Goal: Task Accomplishment & Management: Use online tool/utility

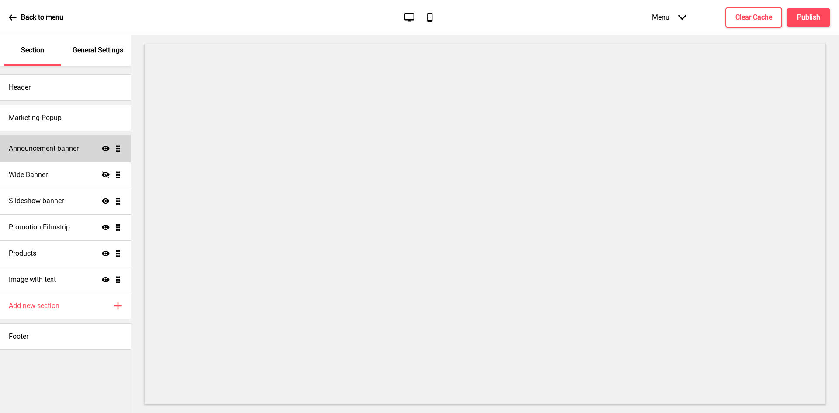
click at [41, 149] on h4 "Announcement banner" at bounding box center [44, 149] width 70 height 10
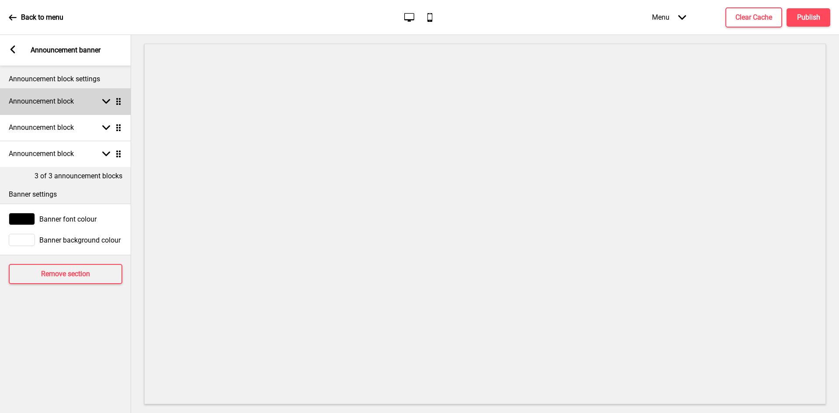
click at [80, 105] on div "Announcement block Arrow down Drag" at bounding box center [65, 101] width 131 height 26
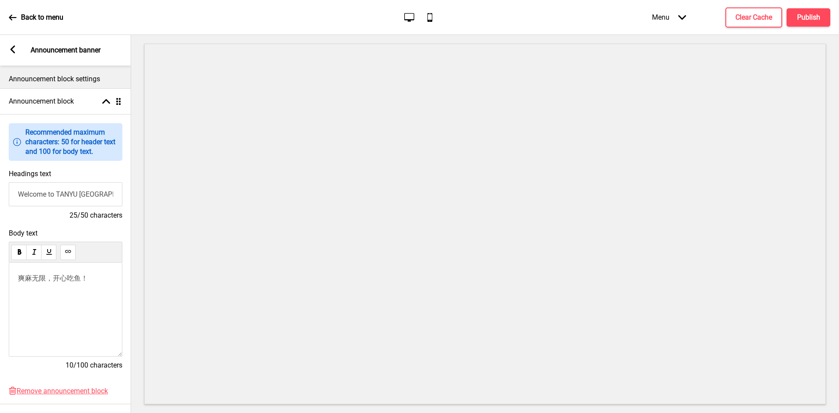
click at [82, 202] on input "Welcome to TANYU [GEOGRAPHIC_DATA]" at bounding box center [66, 194] width 114 height 24
click at [83, 199] on input "Welcome to TANYU [GEOGRAPHIC_DATA]" at bounding box center [66, 194] width 114 height 24
drag, startPoint x: 80, startPoint y: 194, endPoint x: 115, endPoint y: 195, distance: 35.0
click at [115, 195] on input "Welcome to TANYU [GEOGRAPHIC_DATA]" at bounding box center [66, 194] width 114 height 24
click at [75, 281] on span "爽麻无限，开心吃鱼！" at bounding box center [53, 278] width 70 height 8
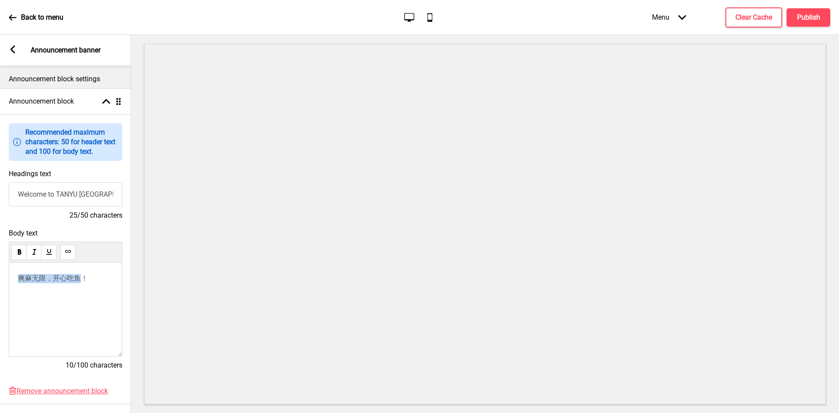
drag, startPoint x: 78, startPoint y: 279, endPoint x: 12, endPoint y: 280, distance: 66.0
click at [12, 280] on div "爽麻无限，开心吃鱼！" at bounding box center [66, 310] width 114 height 94
click at [73, 226] on div "Body text 吃过探鱼，才爱烤鱼！ 10/100 characters" at bounding box center [65, 304] width 131 height 158
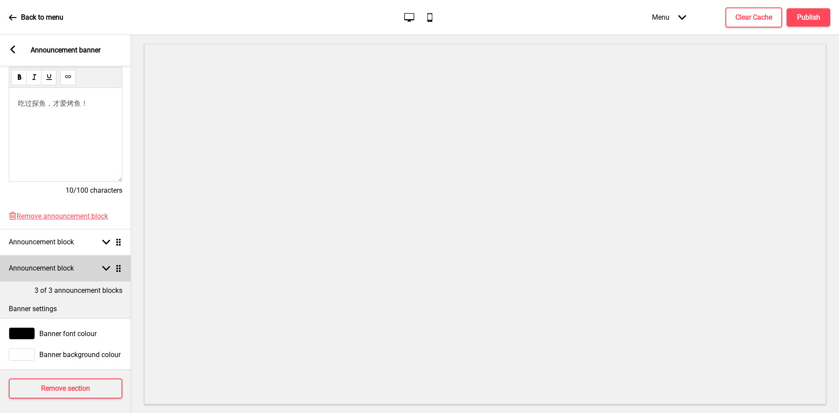
scroll to position [185, 0]
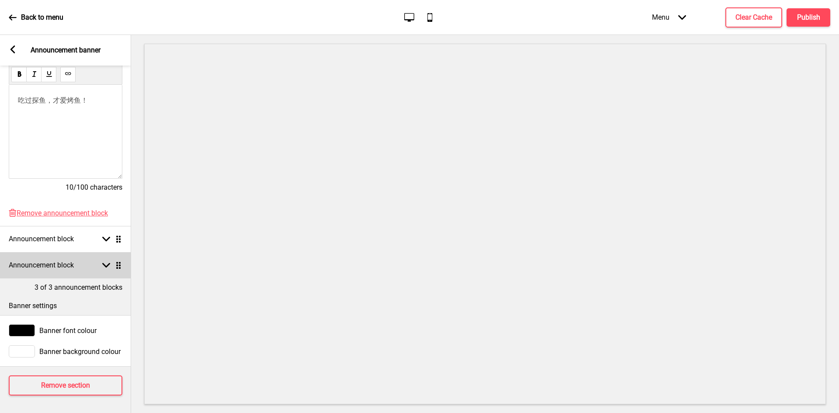
click at [78, 262] on div "Announcement block Arrow down Drag" at bounding box center [65, 265] width 131 height 26
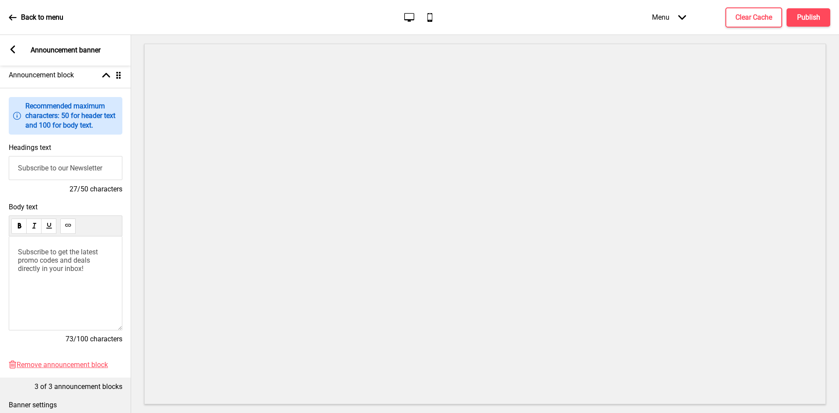
scroll to position [54, 0]
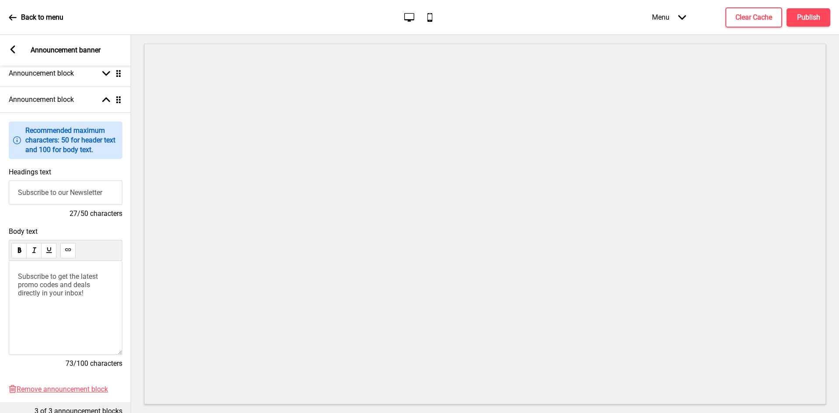
click at [71, 191] on input "Subscribe to our Newsletter" at bounding box center [66, 193] width 114 height 24
click at [83, 193] on input "Subscribe to our Newsletter" at bounding box center [66, 193] width 114 height 24
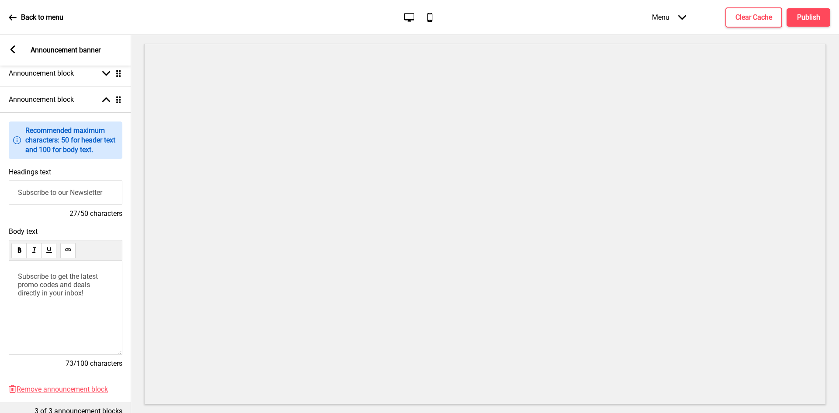
click at [83, 193] on input "Subscribe to our Newsletter" at bounding box center [66, 193] width 114 height 24
type input "Our Signature"
drag, startPoint x: 99, startPoint y: 301, endPoint x: 21, endPoint y: 283, distance: 79.4
click at [33, 287] on div "Subscribe to get the latest promo codes and deals directly in your inbox!" at bounding box center [66, 308] width 114 height 94
drag, startPoint x: 18, startPoint y: 280, endPoint x: 98, endPoint y: 303, distance: 82.3
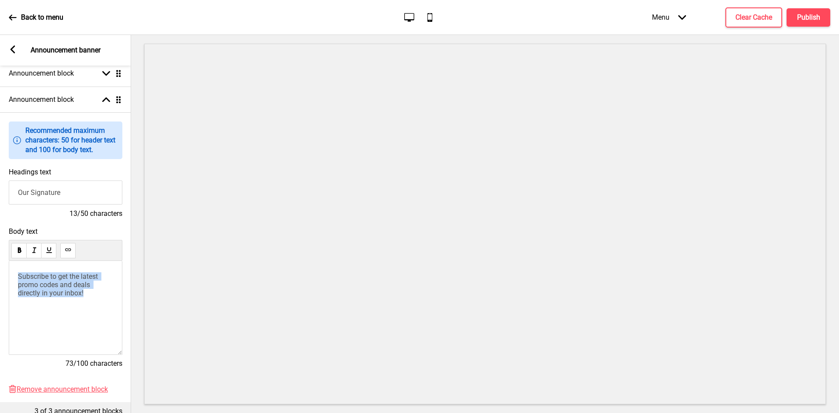
click at [98, 303] on div "Subscribe to get the latest promo codes and deals directly in your inbox!" at bounding box center [66, 308] width 114 height 94
click at [85, 277] on p "Spicy Attack" at bounding box center [65, 276] width 95 height 8
click at [56, 213] on h4 "13/50 characters" at bounding box center [66, 214] width 114 height 10
click at [43, 193] on input "Our Signature" at bounding box center [66, 193] width 114 height 24
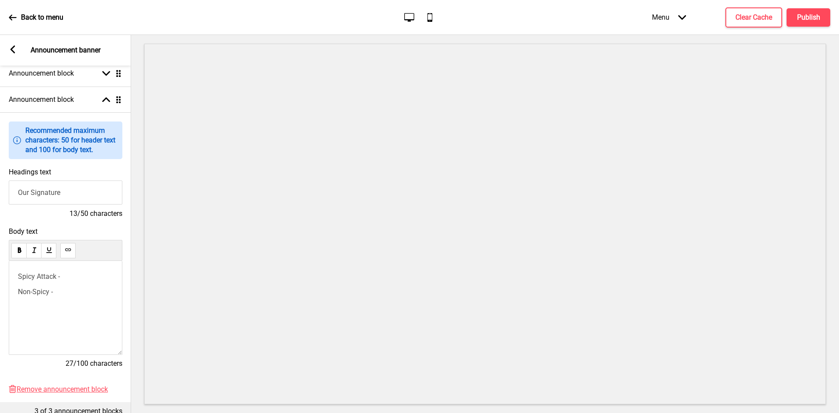
click at [43, 193] on input "Our Signature" at bounding box center [66, 193] width 114 height 24
click at [53, 289] on span "Non-Spicy -" at bounding box center [35, 292] width 35 height 8
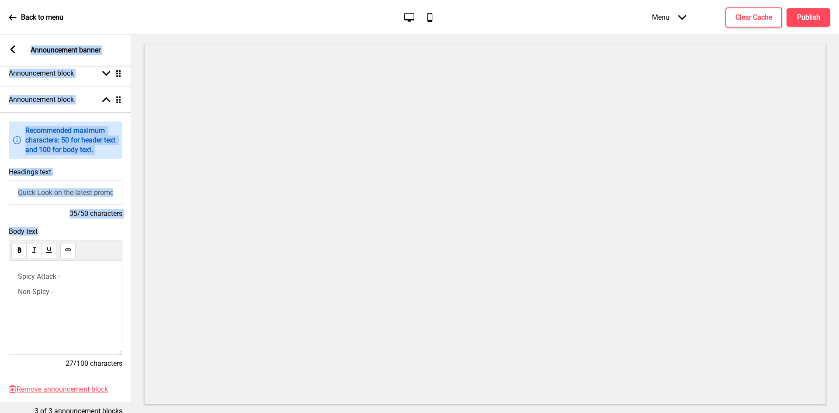
drag, startPoint x: 56, startPoint y: 300, endPoint x: 0, endPoint y: 280, distance: 60.4
click at [0, 280] on html "Back to menu Desktop Mobile Menu Arrow down Product Page Store Information Chec…" at bounding box center [419, 206] width 839 height 413
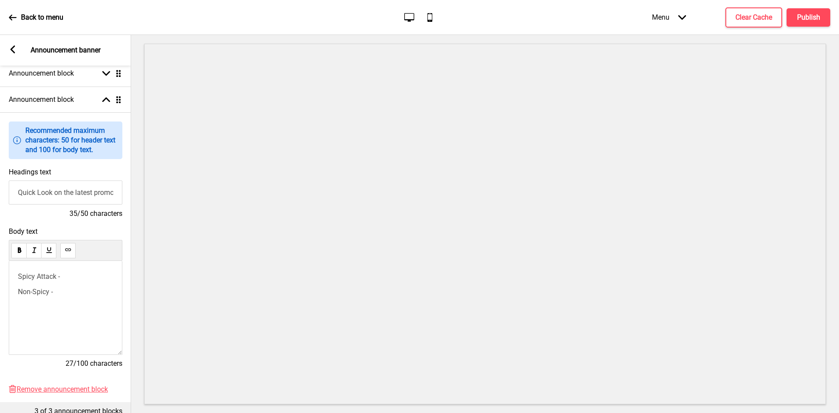
click at [75, 295] on p "Non-Spicy -" at bounding box center [65, 292] width 95 height 8
drag, startPoint x: 20, startPoint y: 278, endPoint x: 71, endPoint y: 308, distance: 59.6
click at [71, 308] on div "Spicy Attack - Non-Spicy -" at bounding box center [66, 308] width 114 height 94
click at [61, 294] on p "Non-Spicy -" at bounding box center [65, 292] width 95 height 8
drag, startPoint x: 79, startPoint y: 296, endPoint x: 25, endPoint y: 293, distance: 53.4
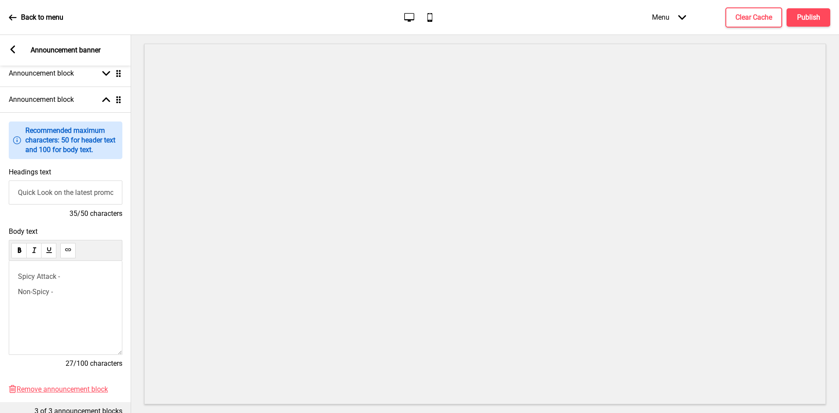
click at [25, 293] on p "Non-Spicy -" at bounding box center [65, 292] width 95 height 8
click at [37, 296] on span "Non-Spicy -" at bounding box center [35, 292] width 35 height 8
click at [76, 197] on input "Quick Look on the latest promotion!" at bounding box center [66, 193] width 114 height 24
drag, startPoint x: 51, startPoint y: 196, endPoint x: 45, endPoint y: 181, distance: 16.6
click at [45, 181] on div "Headings text Quick Look on the latest promotion! 35/50 characters" at bounding box center [65, 193] width 131 height 59
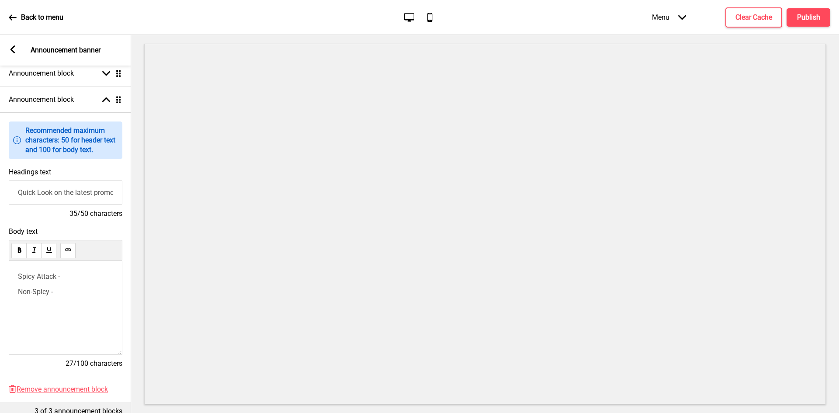
click at [78, 195] on input "Quick Look on the latest promotion!" at bounding box center [66, 193] width 114 height 24
click at [94, 192] on input "Quick Look on the Latest promotion!" at bounding box center [66, 193] width 114 height 24
click at [99, 197] on input "Quick Look on the Latest promotion!" at bounding box center [66, 193] width 114 height 24
drag, startPoint x: 78, startPoint y: 198, endPoint x: -20, endPoint y: 195, distance: 98.4
click at [0, 195] on html "Back to menu Desktop Mobile Menu Arrow down Product Page Store Information Chec…" at bounding box center [419, 206] width 839 height 413
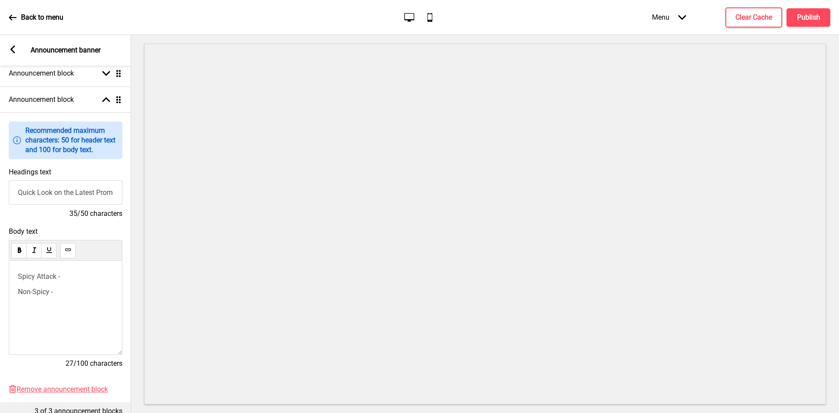
click at [52, 192] on input "Quick Look on the Latest Promotion!" at bounding box center [66, 193] width 114 height 24
type input "Quick Look on the Latest Promotion!"
click at [91, 281] on p "Spicy Attack -" at bounding box center [65, 276] width 95 height 8
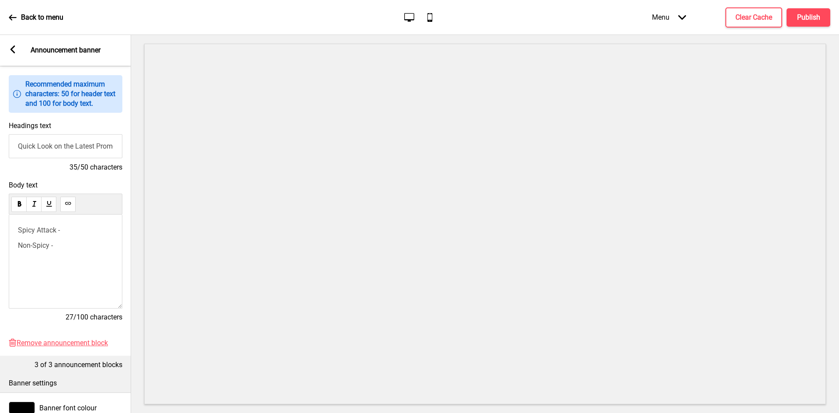
scroll to position [100, 0]
click at [75, 247] on p "Non-Spicy -" at bounding box center [65, 246] width 95 height 8
click at [74, 235] on p "Spicy Attack -" at bounding box center [65, 230] width 95 height 8
click at [18, 49] on div "Arrow left Announcement banner" at bounding box center [65, 50] width 131 height 31
click at [16, 52] on rect at bounding box center [13, 49] width 8 height 8
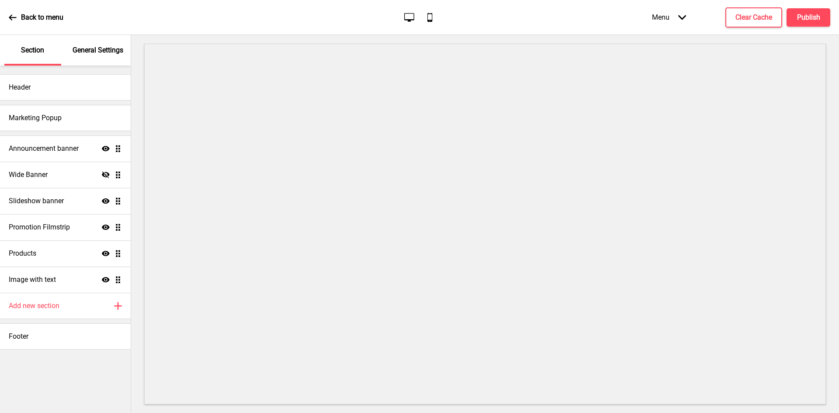
click at [15, 21] on div "Back to menu" at bounding box center [36, 18] width 55 height 24
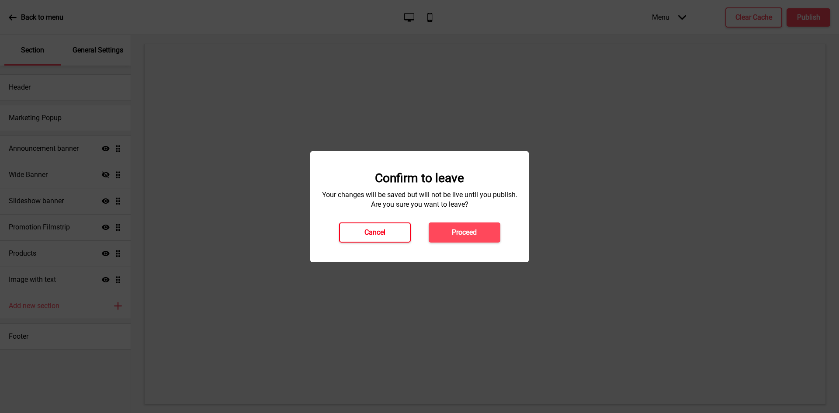
click at [387, 233] on button "Cancel" at bounding box center [375, 233] width 72 height 20
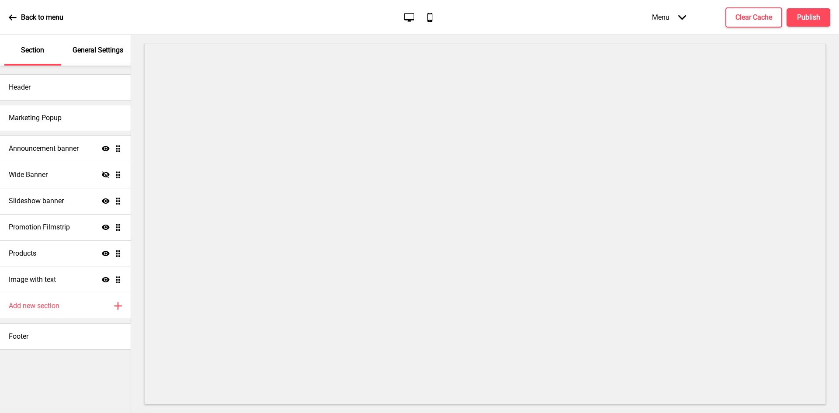
click at [9, 20] on icon at bounding box center [13, 18] width 8 height 8
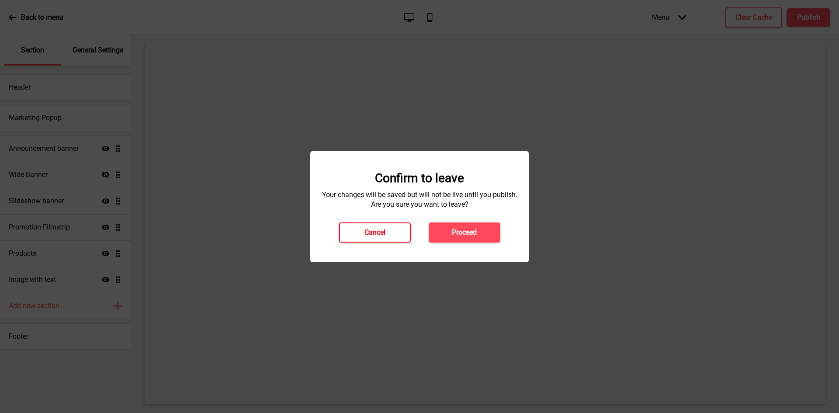
click at [394, 231] on button "Cancel" at bounding box center [375, 233] width 72 height 20
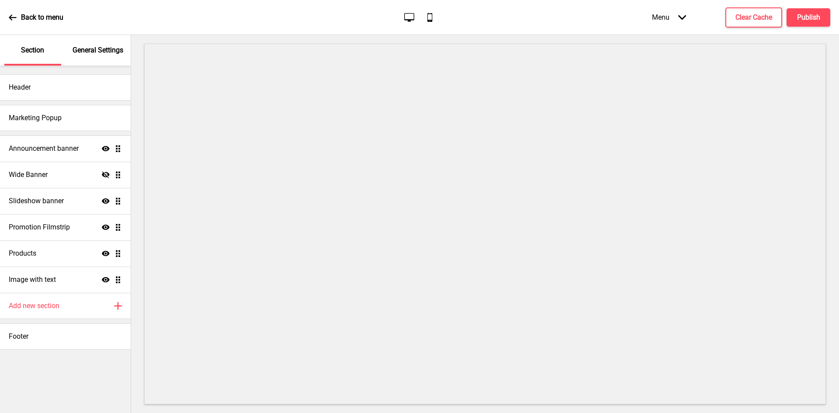
click at [685, 20] on icon "Arrow down" at bounding box center [683, 18] width 8 height 8
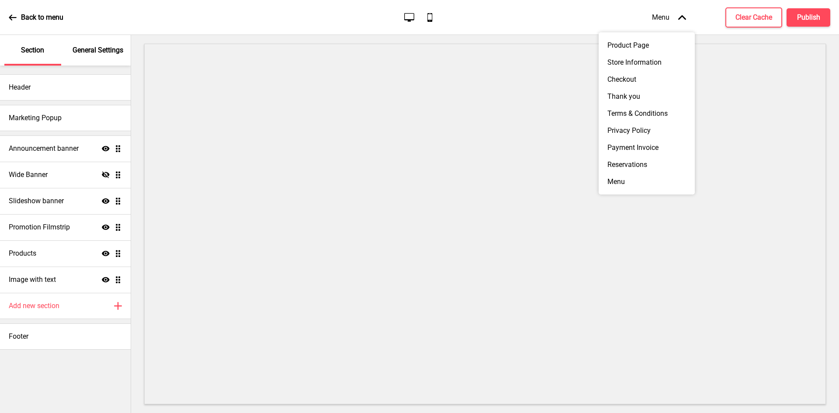
drag, startPoint x: 685, startPoint y: 20, endPoint x: 692, endPoint y: 36, distance: 17.4
click at [685, 20] on icon "Arrow up" at bounding box center [683, 18] width 8 height 8
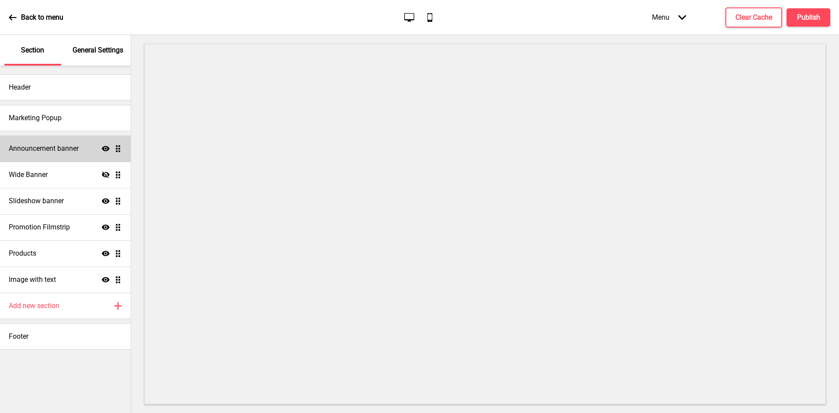
click at [64, 150] on h4 "Announcement banner" at bounding box center [44, 149] width 70 height 10
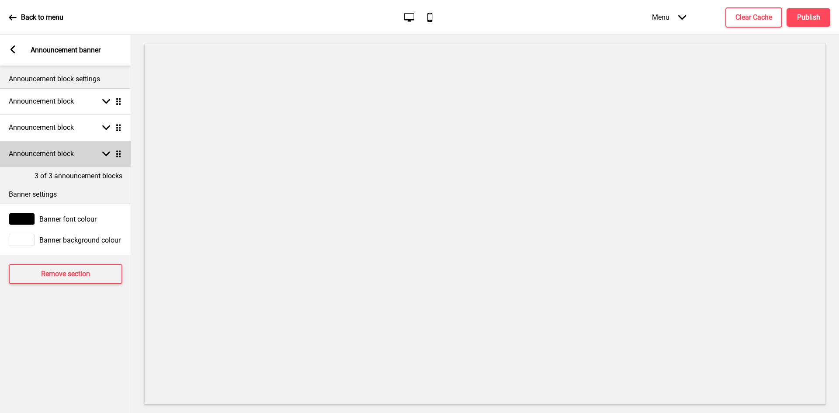
click at [83, 151] on div "Announcement block Arrow down Drag" at bounding box center [65, 154] width 131 height 26
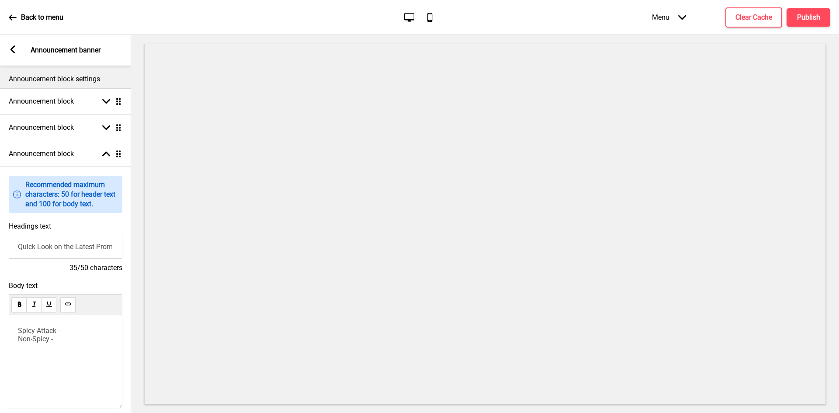
click at [73, 254] on input "Quick Look on the Latest Promotion!" at bounding box center [66, 247] width 114 height 24
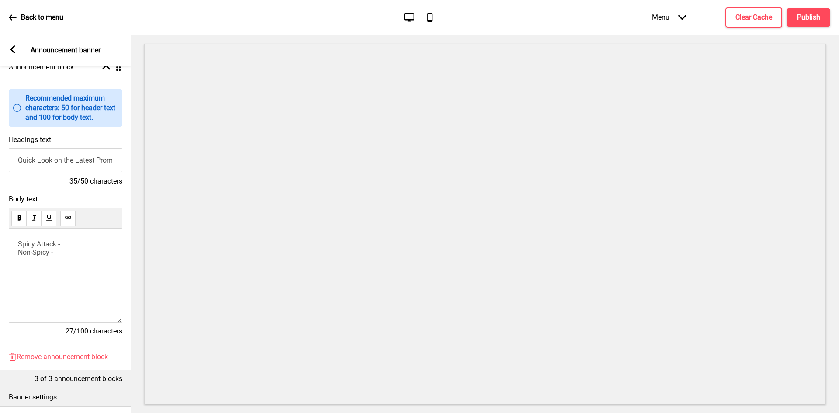
scroll to position [87, 0]
drag, startPoint x: 70, startPoint y: 254, endPoint x: -8, endPoint y: 240, distance: 78.8
click at [0, 240] on html "Back to menu Desktop Mobile Menu Arrow down Product Page Store Information Chec…" at bounding box center [419, 206] width 839 height 413
click at [103, 294] on div "Spicy Attack - Non-Spicy -" at bounding box center [66, 275] width 114 height 94
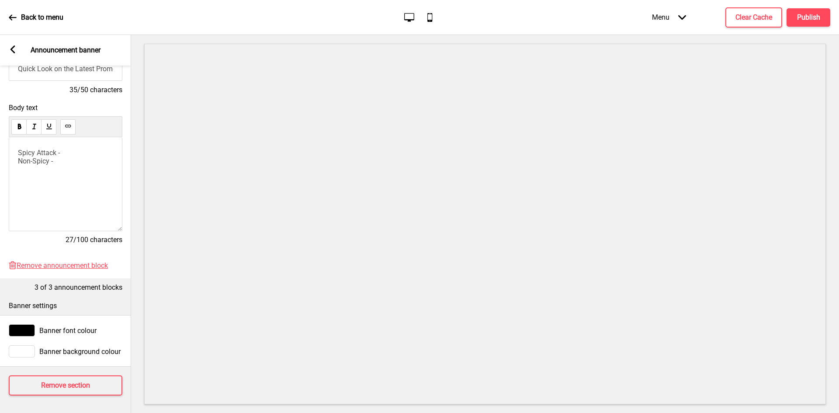
scroll to position [54, 0]
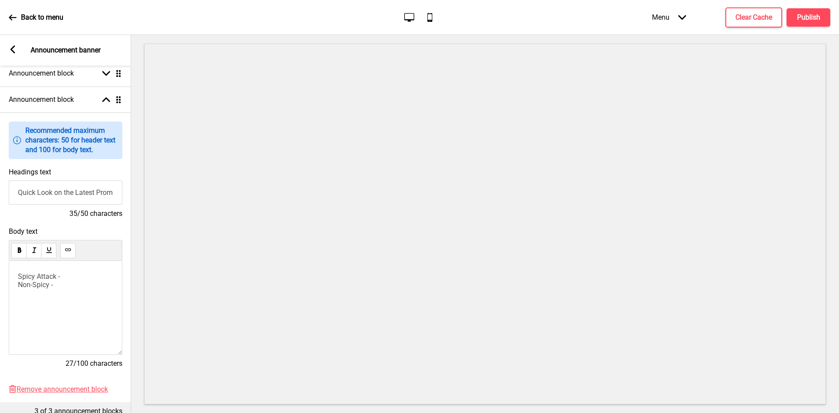
click at [59, 194] on input "Quick Look on the Latest Promotion!" at bounding box center [66, 193] width 114 height 24
paste input "Subscribe to our Newsletter"
type input "Subscribe to our Newsletter"
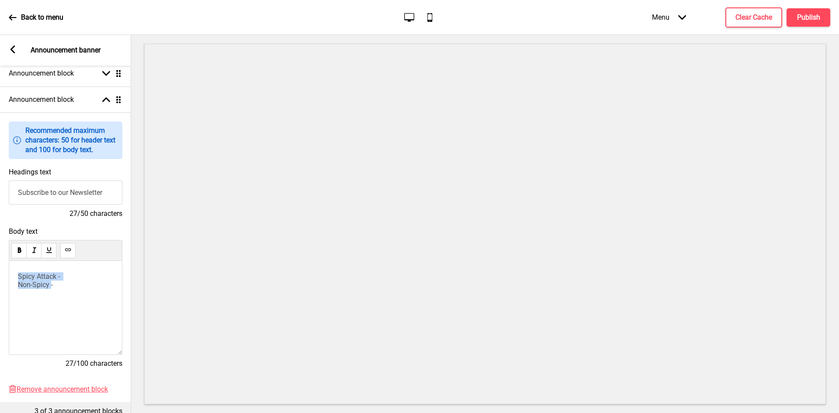
drag, startPoint x: 53, startPoint y: 291, endPoint x: 3, endPoint y: 265, distance: 55.7
click at [3, 265] on div "Body text Spicy Attack - Non-Spicy - 27/100 characters" at bounding box center [65, 302] width 131 height 158
drag, startPoint x: 74, startPoint y: 290, endPoint x: -30, endPoint y: 243, distance: 114.5
click at [0, 243] on html "Back to menu Desktop Mobile Menu Arrow down Product Page Store Information Chec…" at bounding box center [419, 206] width 839 height 413
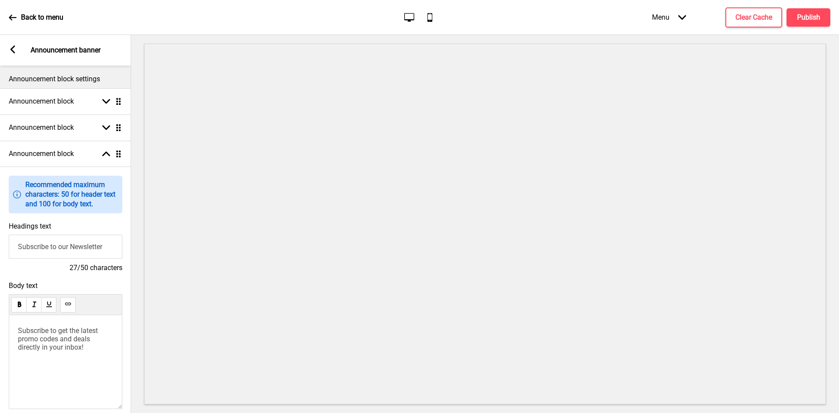
click at [20, 342] on span "Subscribe to get the latest promo codes and deals directly in your inbox!" at bounding box center [59, 339] width 82 height 25
click at [18, 344] on span "Subscribe to get the latest promo codes and deals directly in your inbox!" at bounding box center [59, 339] width 82 height 25
click at [31, 352] on p "Subscribe to get the latest promo codes and deals directly in your inbox!" at bounding box center [65, 339] width 95 height 25
click at [29, 377] on div "Subscribe to get the latest promo codes and deals directly in your inbox!" at bounding box center [66, 362] width 114 height 94
click at [28, 374] on div "Subscribe to get the latest promo codes and deals directly in your inbox!" at bounding box center [66, 362] width 114 height 94
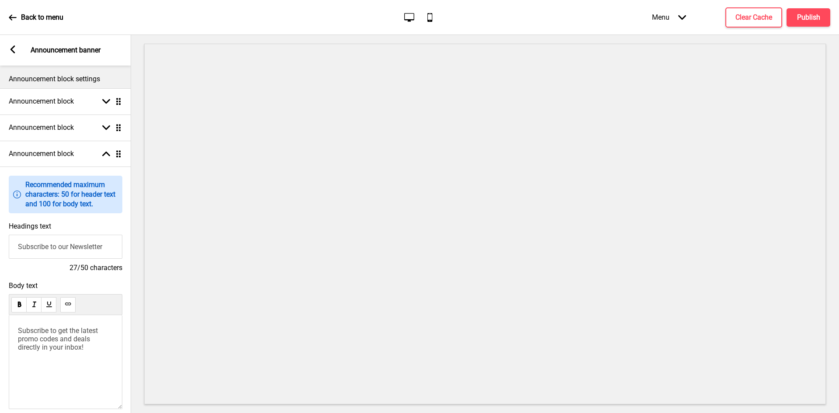
click at [23, 352] on p "Subscribe to get the latest promo codes and deals directly in your inbox!" at bounding box center [65, 339] width 95 height 25
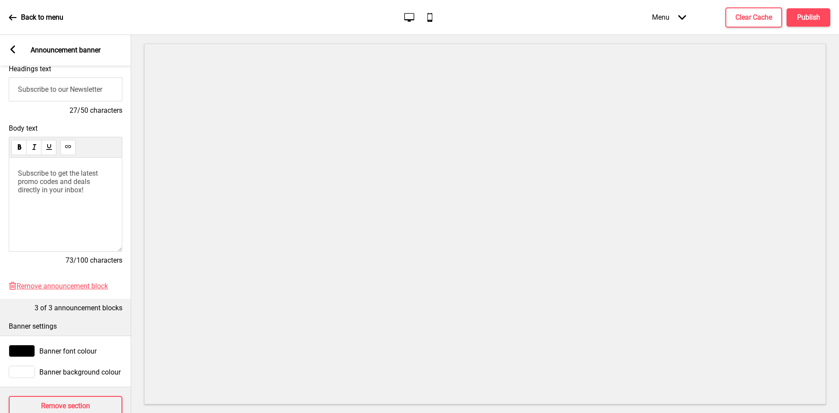
scroll to position [185, 0]
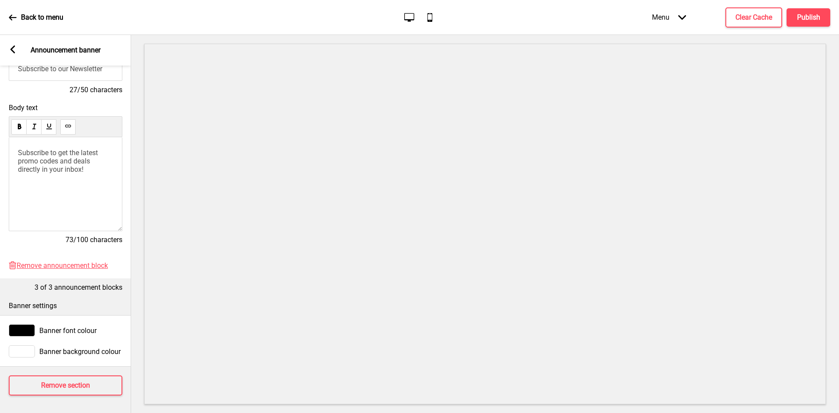
click at [17, 49] on div "Arrow left Announcement banner" at bounding box center [65, 50] width 131 height 31
click at [9, 52] on rect at bounding box center [13, 49] width 8 height 8
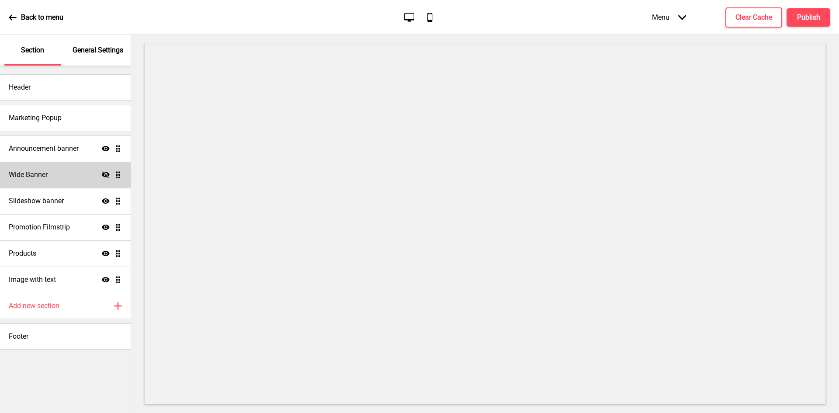
click at [61, 174] on div "Wide Banner Hide Drag" at bounding box center [65, 175] width 131 height 26
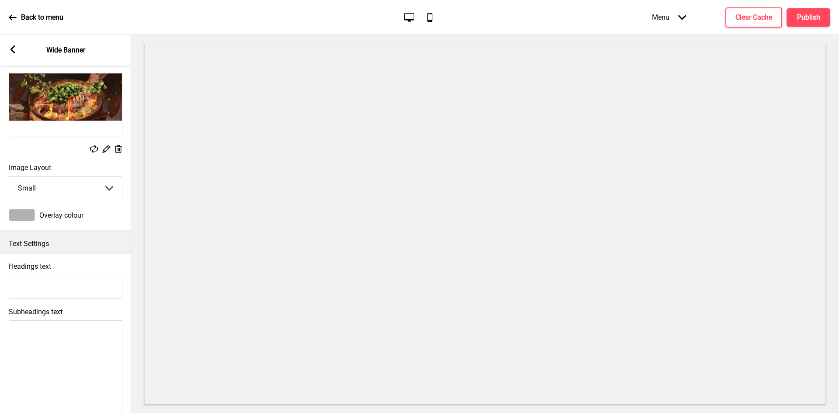
scroll to position [0, 0]
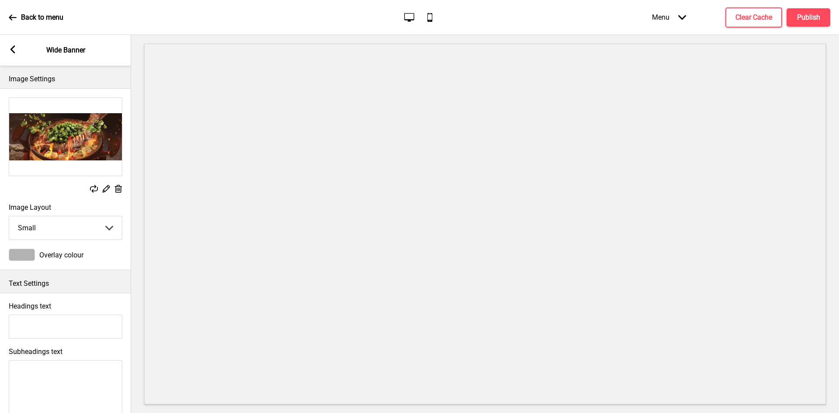
click at [10, 50] on rect at bounding box center [13, 49] width 8 height 8
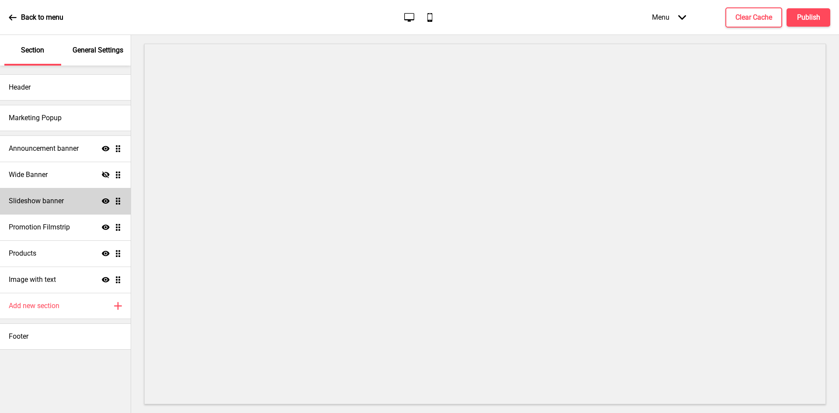
click at [51, 203] on h4 "Slideshow banner" at bounding box center [36, 201] width 55 height 10
select select "8000"
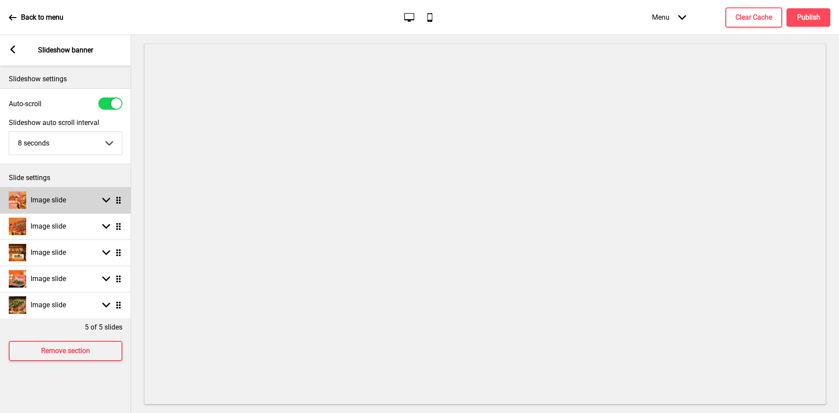
click at [56, 204] on h4 "Image slide" at bounding box center [48, 200] width 35 height 10
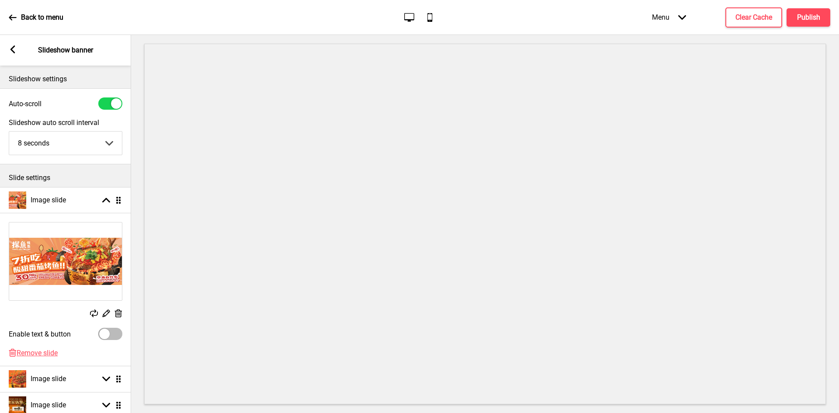
click at [14, 49] on rect at bounding box center [13, 49] width 8 height 8
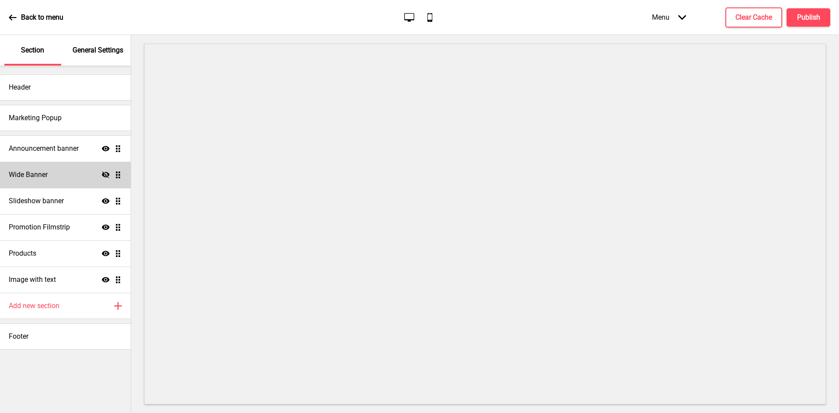
click at [9, 174] on h4 "Wide Banner" at bounding box center [28, 175] width 39 height 10
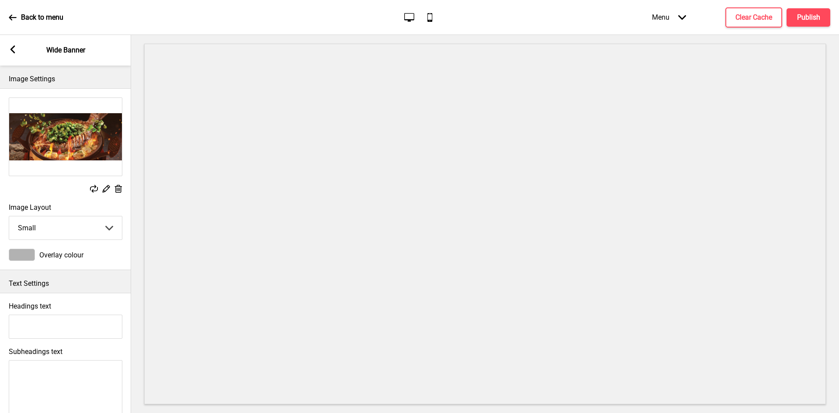
click at [15, 50] on rect at bounding box center [13, 49] width 8 height 8
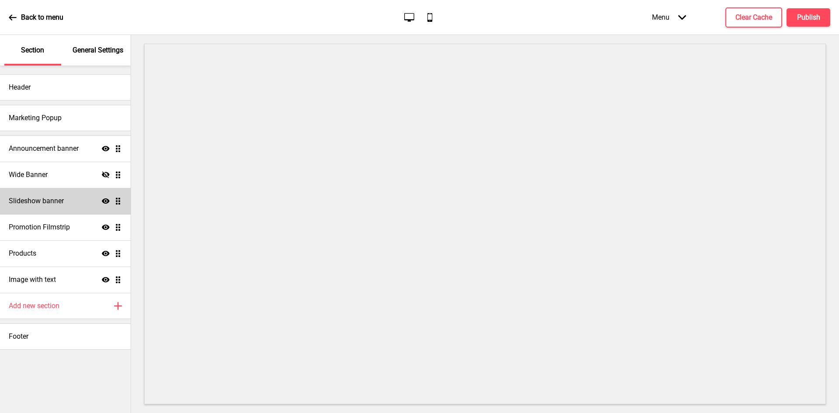
click at [73, 205] on div "Slideshow banner Show Drag" at bounding box center [65, 201] width 131 height 26
select select "8000"
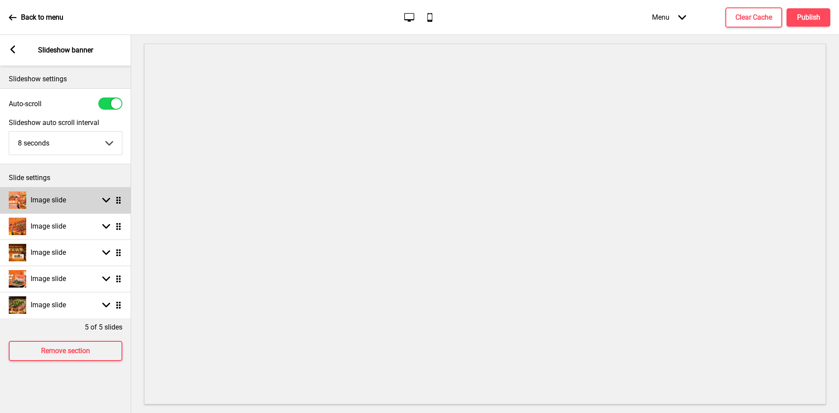
click at [80, 202] on div "Image slide Arrow down Drag" at bounding box center [65, 200] width 131 height 26
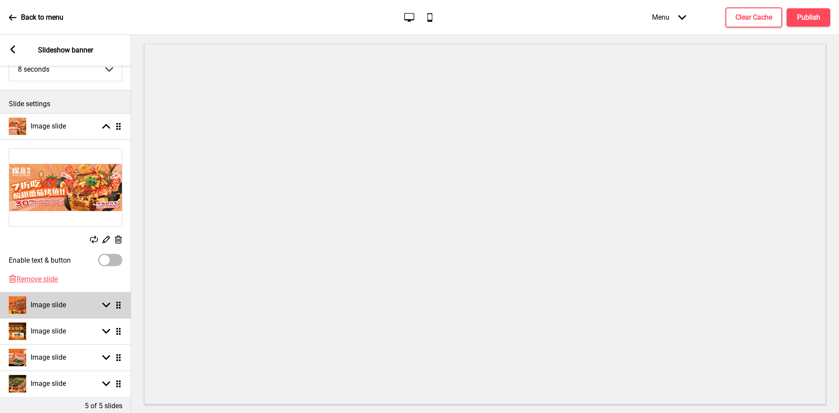
scroll to position [87, 0]
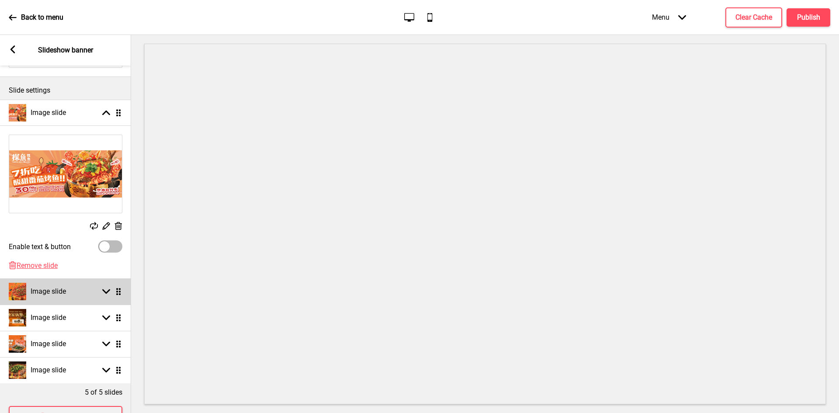
click at [89, 284] on div "Image slide Arrow down Drag" at bounding box center [65, 292] width 131 height 26
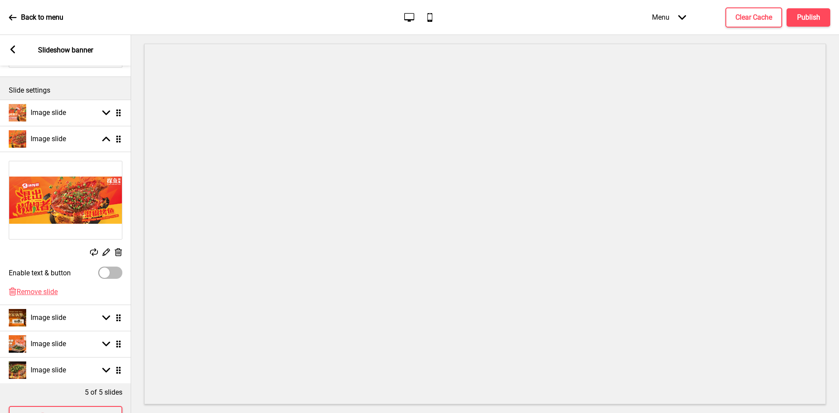
click at [115, 254] on rect at bounding box center [118, 252] width 9 height 9
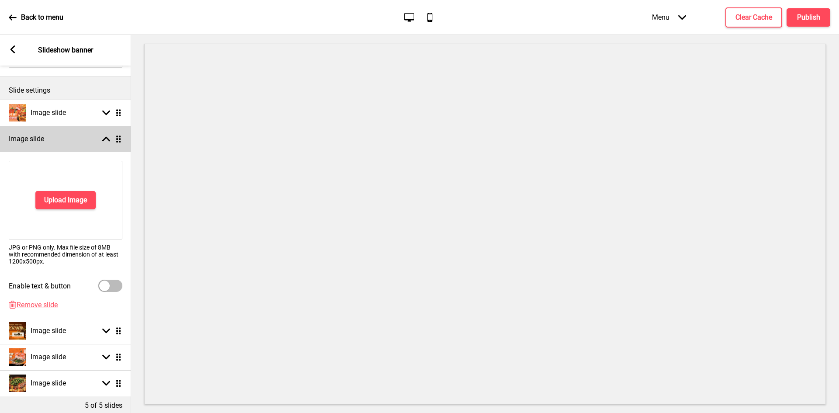
click at [103, 142] on rect at bounding box center [106, 139] width 8 height 8
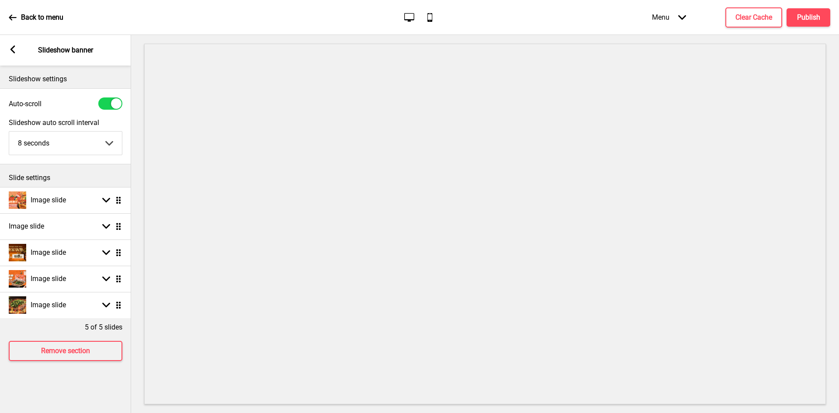
scroll to position [0, 0]
click at [120, 228] on ul "Image slide Arrow down Drag Image slide Arrow down Drag Image slide Arrow down …" at bounding box center [65, 252] width 131 height 131
click at [102, 229] on rect at bounding box center [106, 227] width 8 height 8
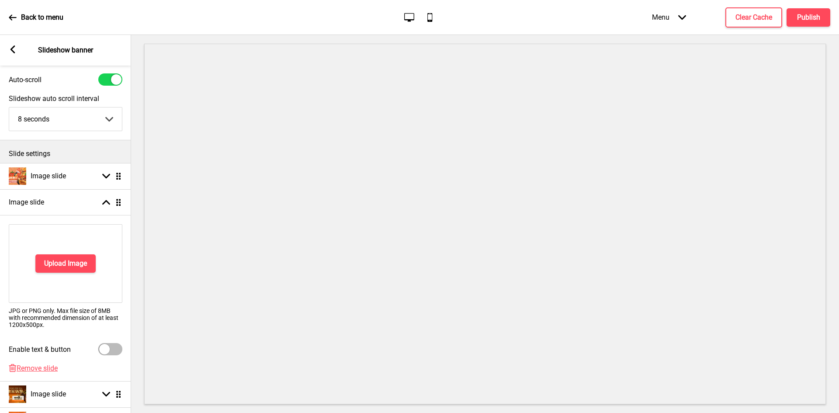
scroll to position [44, 0]
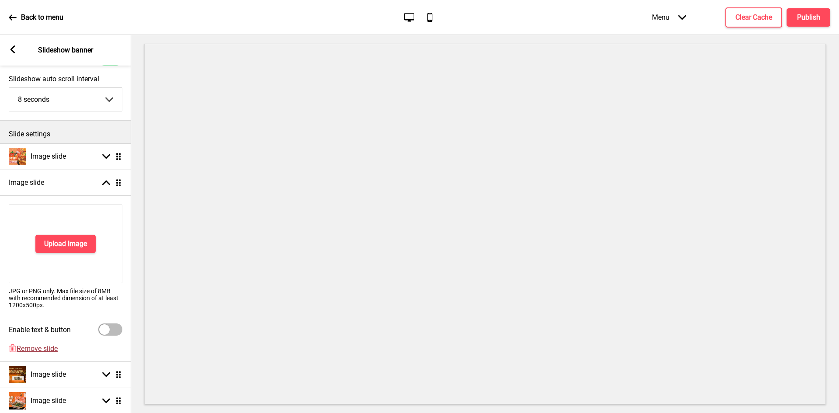
click at [49, 346] on span "Remove slide" at bounding box center [37, 349] width 41 height 8
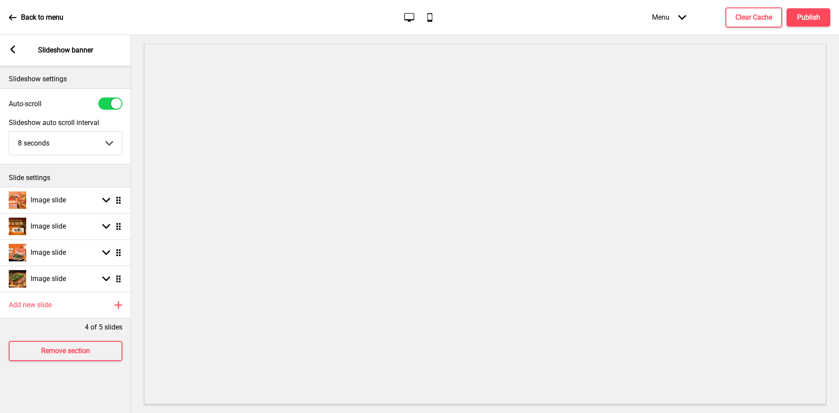
scroll to position [0, 0]
click at [59, 196] on h4 "Image slide" at bounding box center [48, 200] width 35 height 10
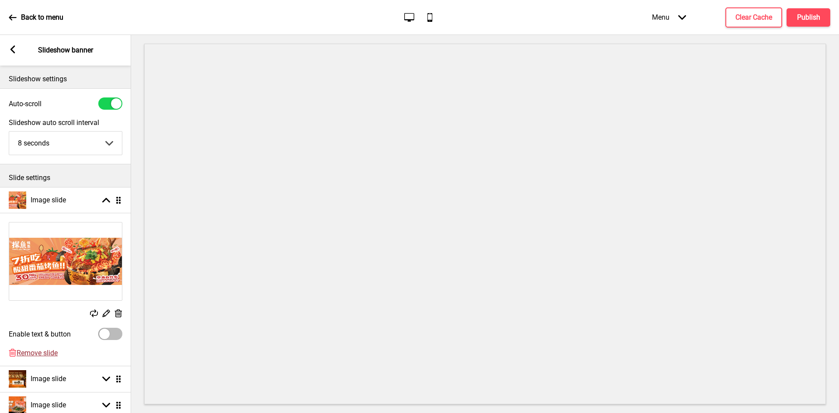
click at [37, 354] on span "Remove slide" at bounding box center [37, 353] width 41 height 8
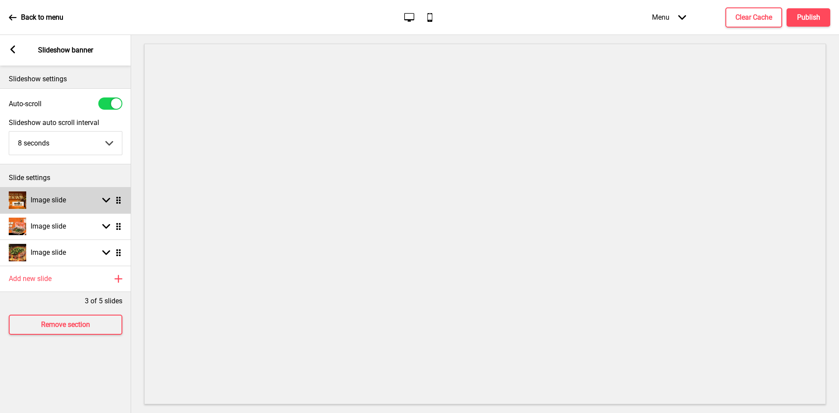
click at [69, 196] on div "Image slide Arrow down Drag" at bounding box center [65, 200] width 131 height 26
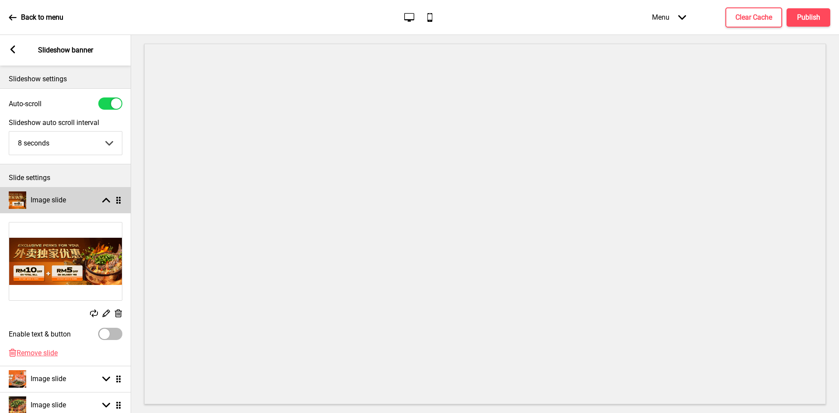
click at [69, 196] on div "Image slide Arrow up Drag" at bounding box center [65, 200] width 131 height 26
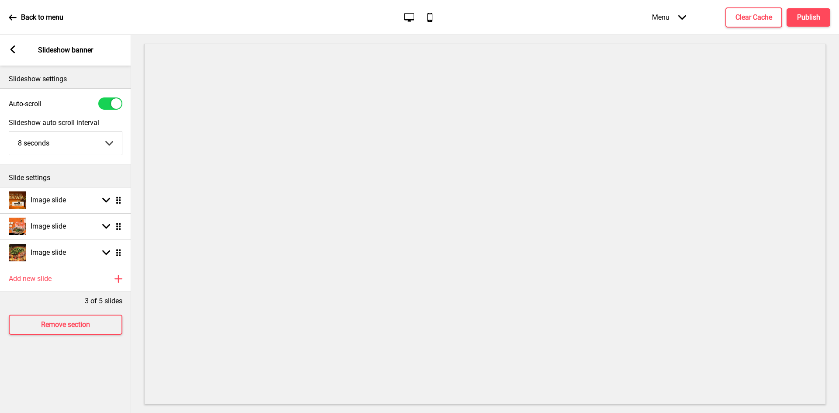
click at [17, 53] on div "Arrow left Slideshow banner" at bounding box center [65, 50] width 131 height 31
click at [14, 52] on icon at bounding box center [12, 49] width 5 height 8
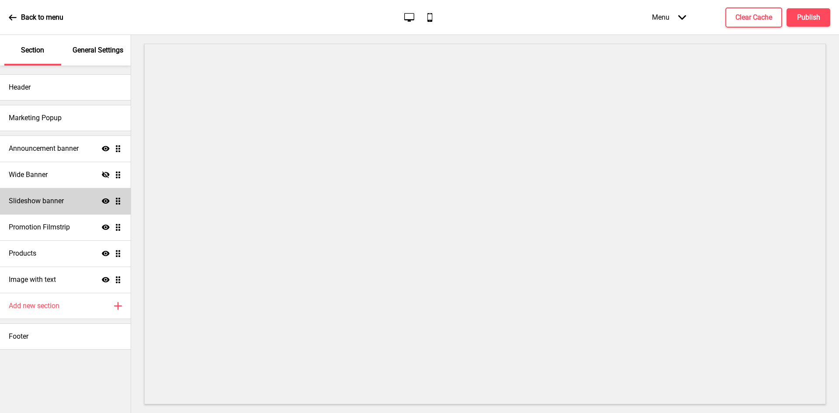
click at [49, 208] on div "Slideshow banner Show Drag" at bounding box center [65, 201] width 131 height 26
select select "8000"
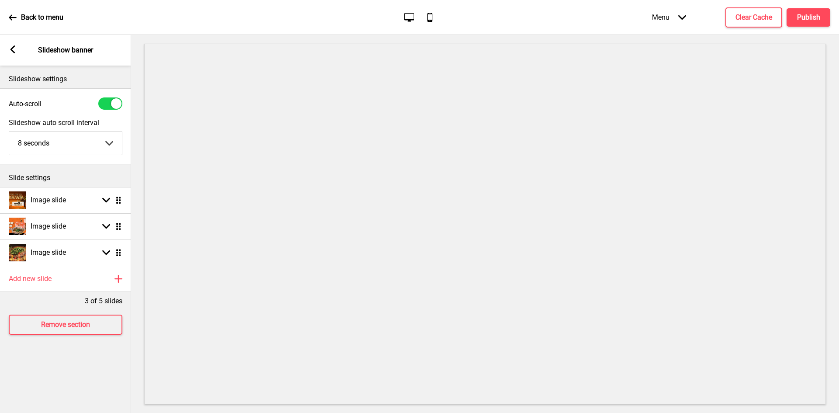
click at [11, 56] on div "Arrow left Slideshow banner" at bounding box center [65, 50] width 131 height 31
click at [13, 54] on div "Arrow left" at bounding box center [13, 50] width 8 height 10
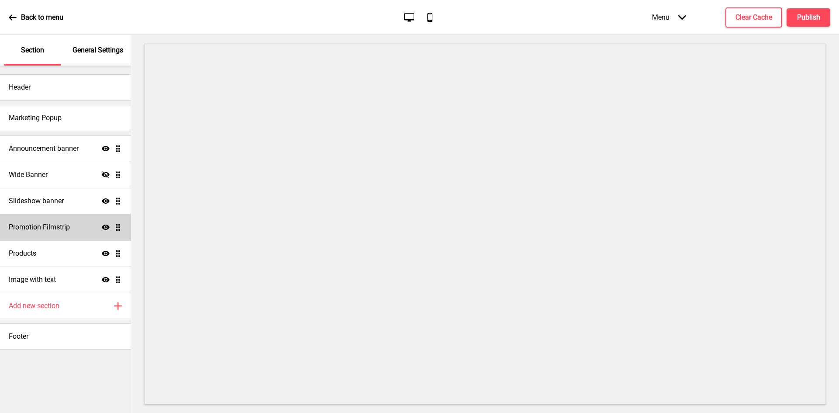
click at [79, 237] on div "Promotion Filmstrip Show Drag" at bounding box center [65, 227] width 131 height 26
select select "center"
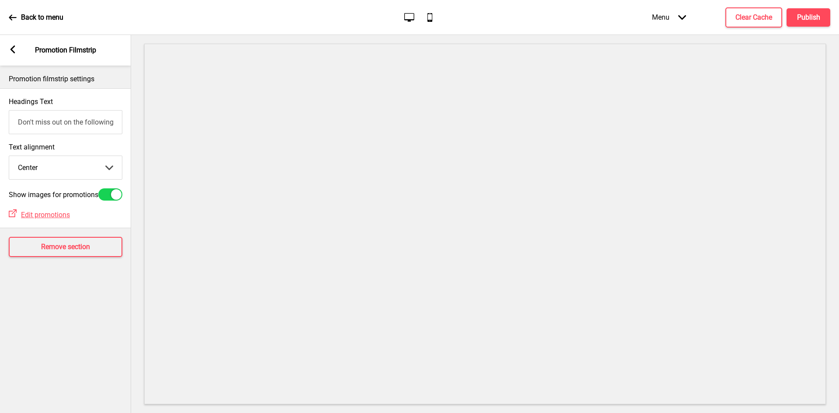
click at [12, 51] on g at bounding box center [13, 49] width 8 height 8
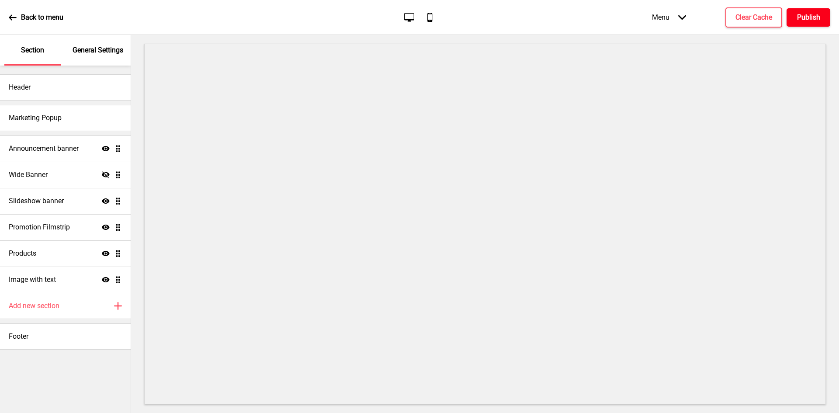
click at [815, 23] on button "Publish" at bounding box center [809, 17] width 44 height 18
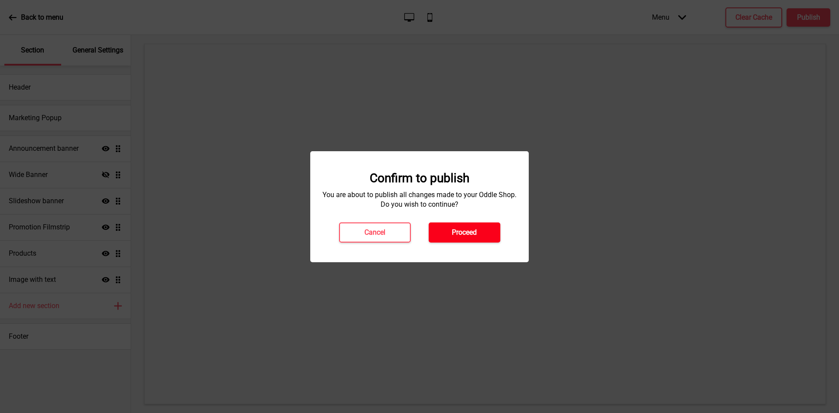
click at [464, 234] on h4 "Proceed" at bounding box center [464, 233] width 25 height 10
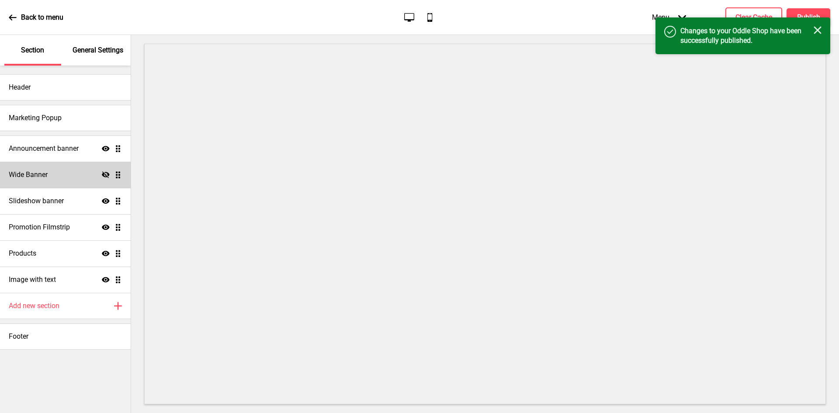
click at [55, 178] on div "Wide Banner Hide Drag" at bounding box center [65, 175] width 131 height 26
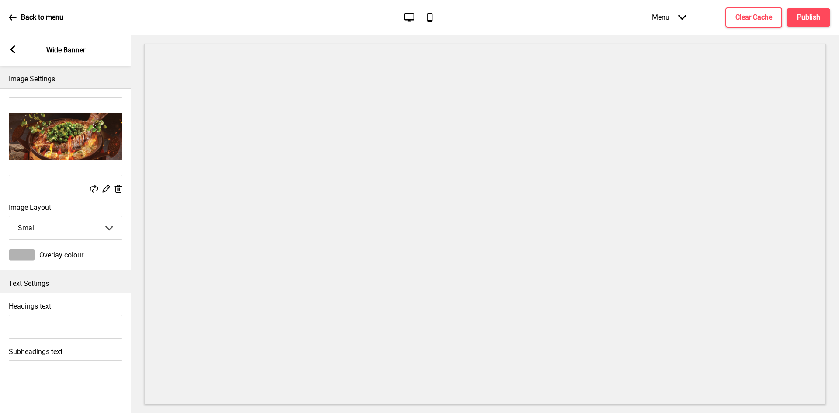
click at [17, 46] on div "Arrow left Wide Banner" at bounding box center [65, 50] width 131 height 31
click at [10, 52] on rect at bounding box center [13, 49] width 8 height 8
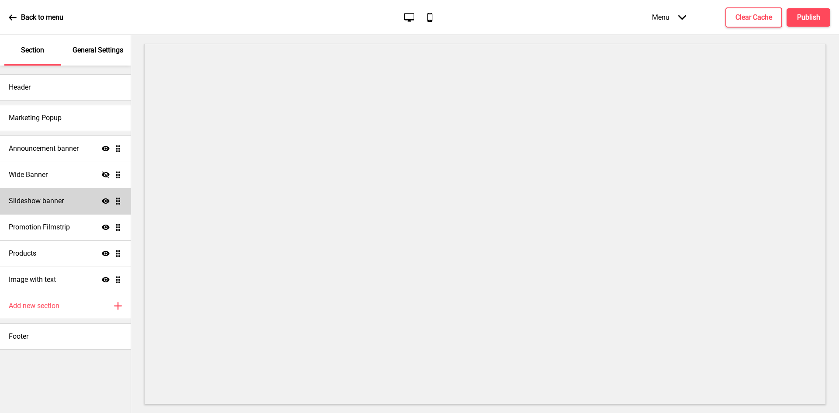
click at [41, 208] on div "Slideshow banner Show Drag" at bounding box center [65, 201] width 131 height 26
select select "8000"
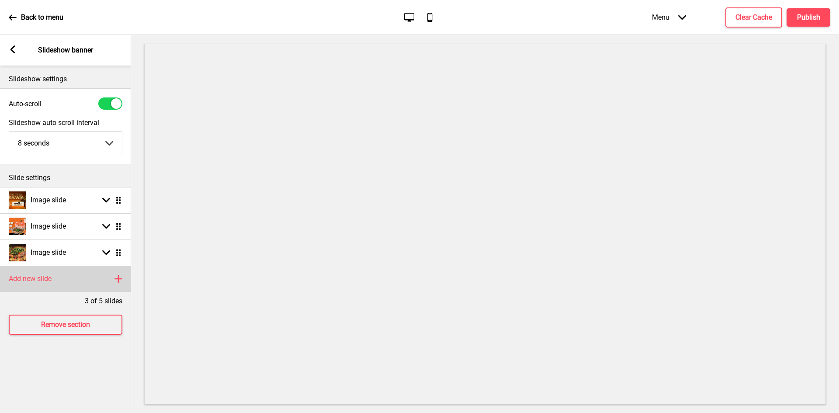
click at [58, 285] on div "Add new slide Plus" at bounding box center [65, 279] width 131 height 26
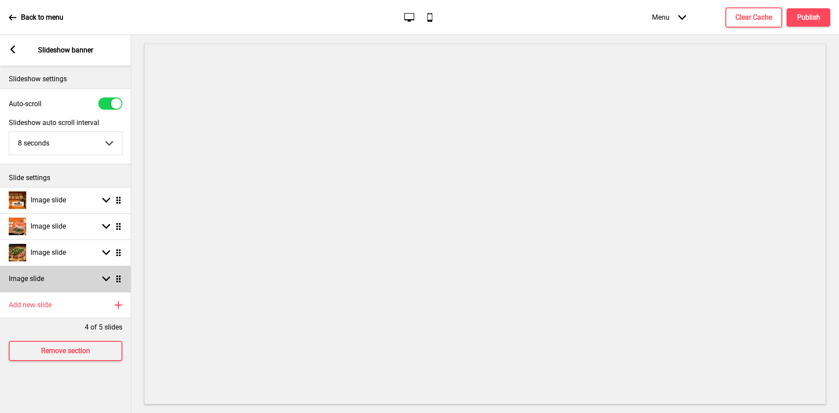
click at [93, 279] on div "Image slide Arrow down Drag" at bounding box center [65, 279] width 131 height 26
select select "right"
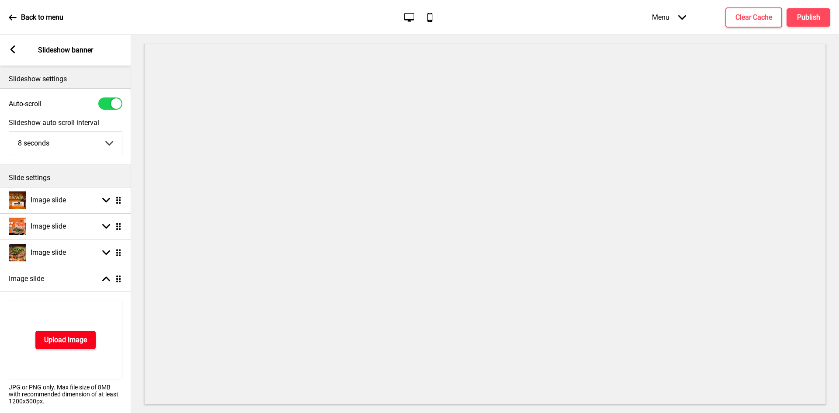
scroll to position [44, 0]
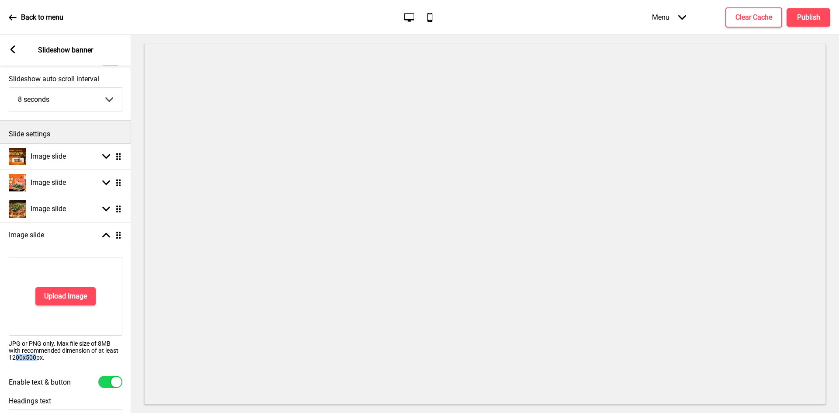
drag, startPoint x: 36, startPoint y: 357, endPoint x: 14, endPoint y: 361, distance: 22.1
click at [14, 361] on p "JPG or PNG only. Max file size of 8MB with recommended dimension of at least 12…" at bounding box center [66, 350] width 114 height 21
